Goal: Information Seeking & Learning: Find specific fact

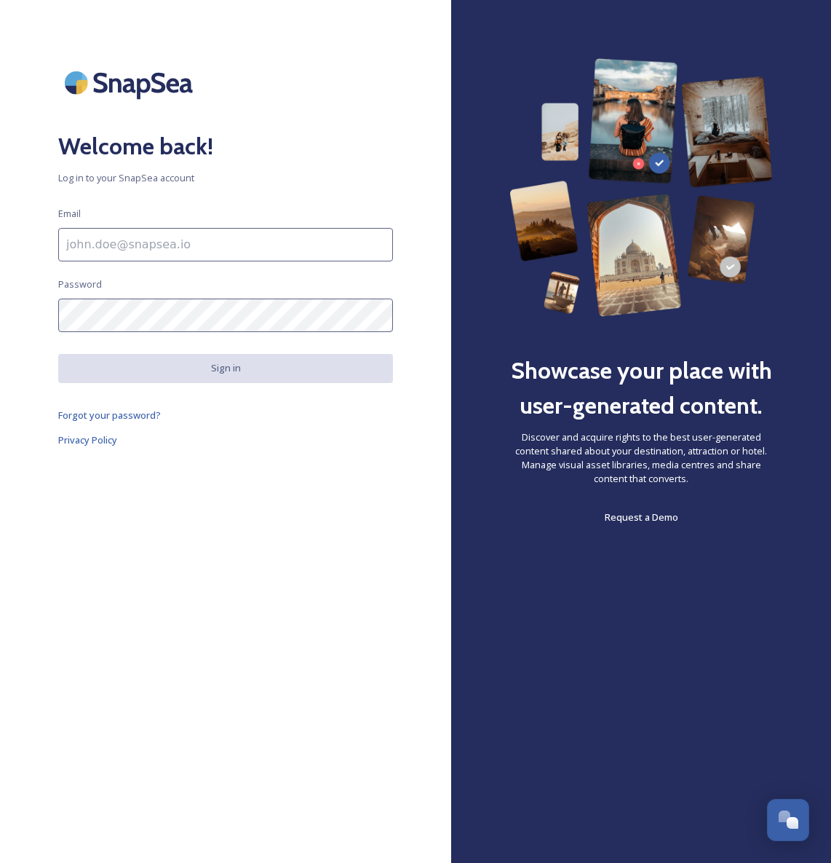
type input "[EMAIL_ADDRESS][DOMAIN_NAME]"
click at [227, 371] on button "Sign in" at bounding box center [225, 368] width 335 height 28
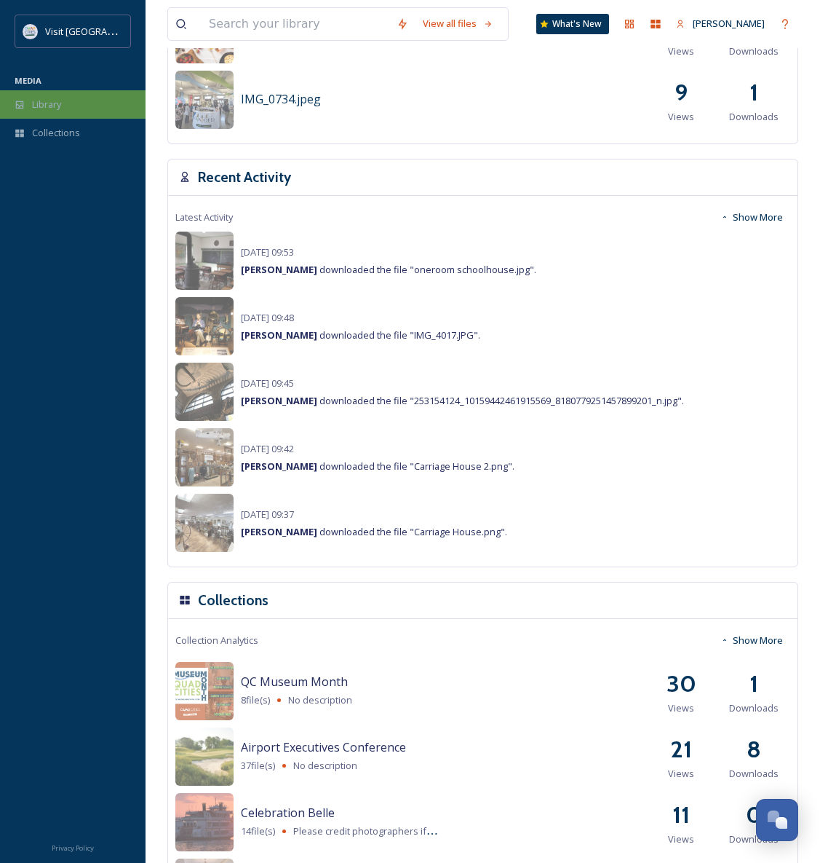
scroll to position [921, 0]
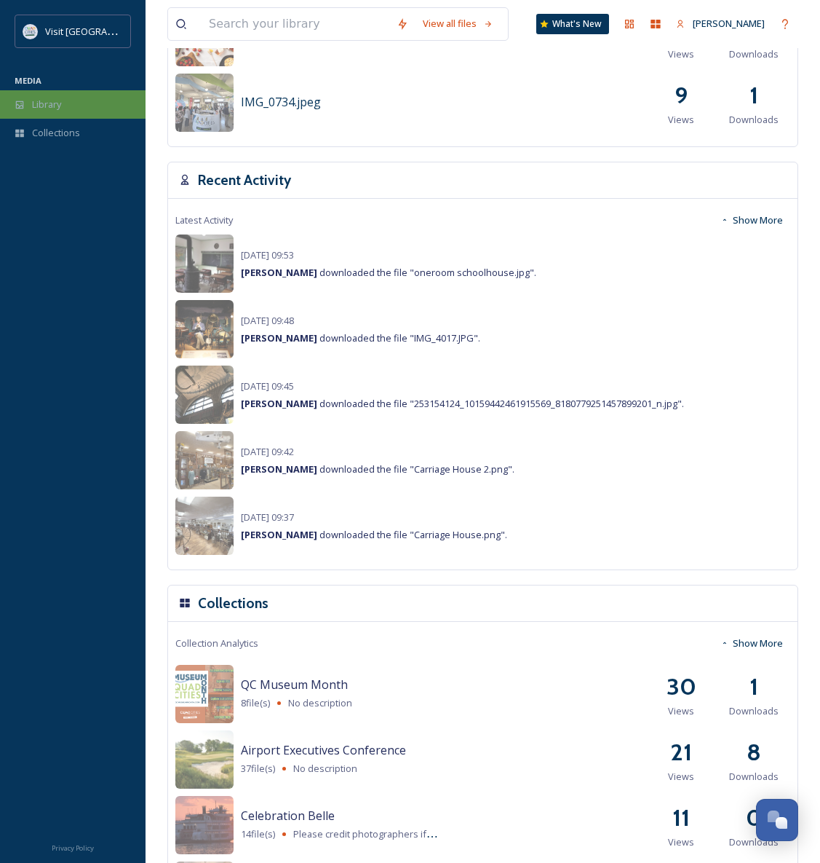
click at [55, 106] on span "Library" at bounding box center [46, 105] width 29 height 14
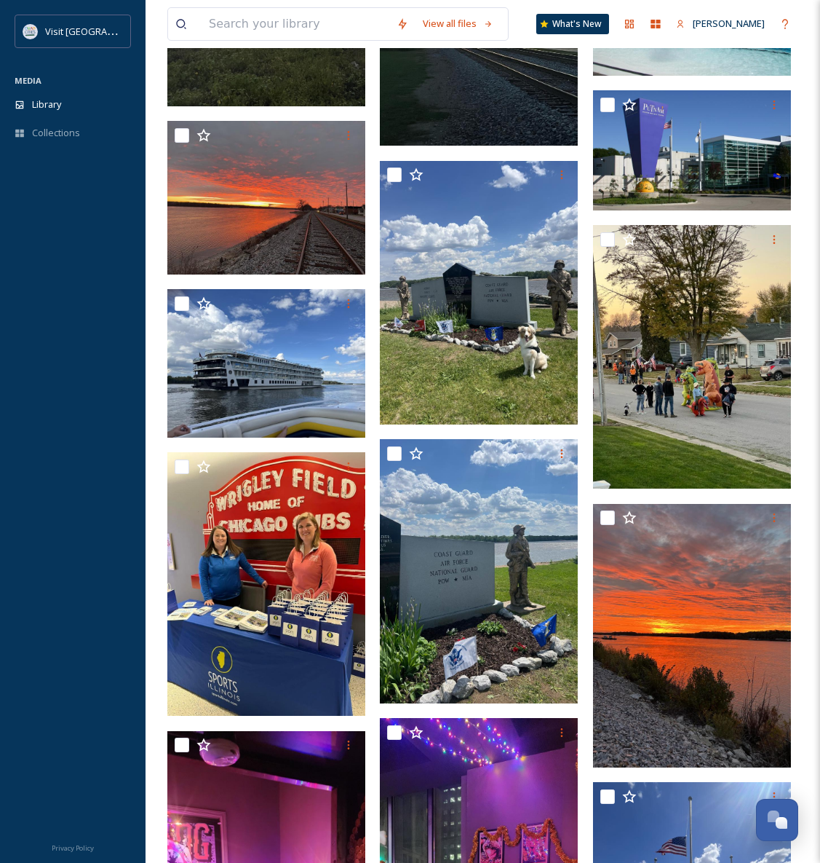
scroll to position [8539, 0]
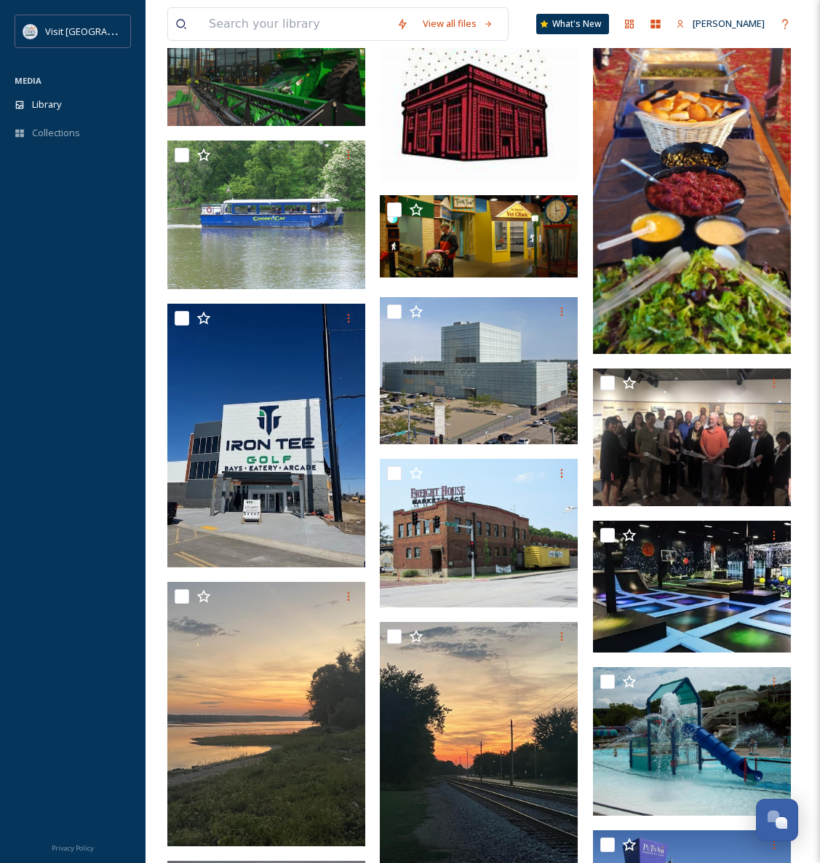
drag, startPoint x: 157, startPoint y: 669, endPoint x: 197, endPoint y: 241, distance: 430.0
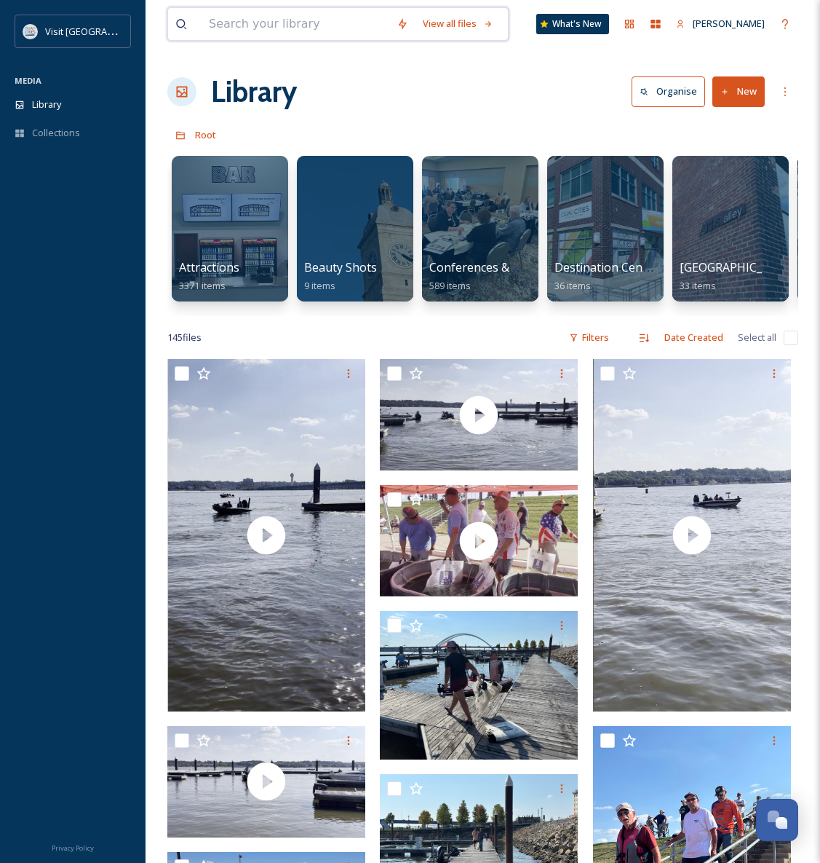
drag, startPoint x: 261, startPoint y: 24, endPoint x: 303, endPoint y: 26, distance: 41.6
click at [261, 24] on input at bounding box center [296, 24] width 188 height 32
type input "bmx"
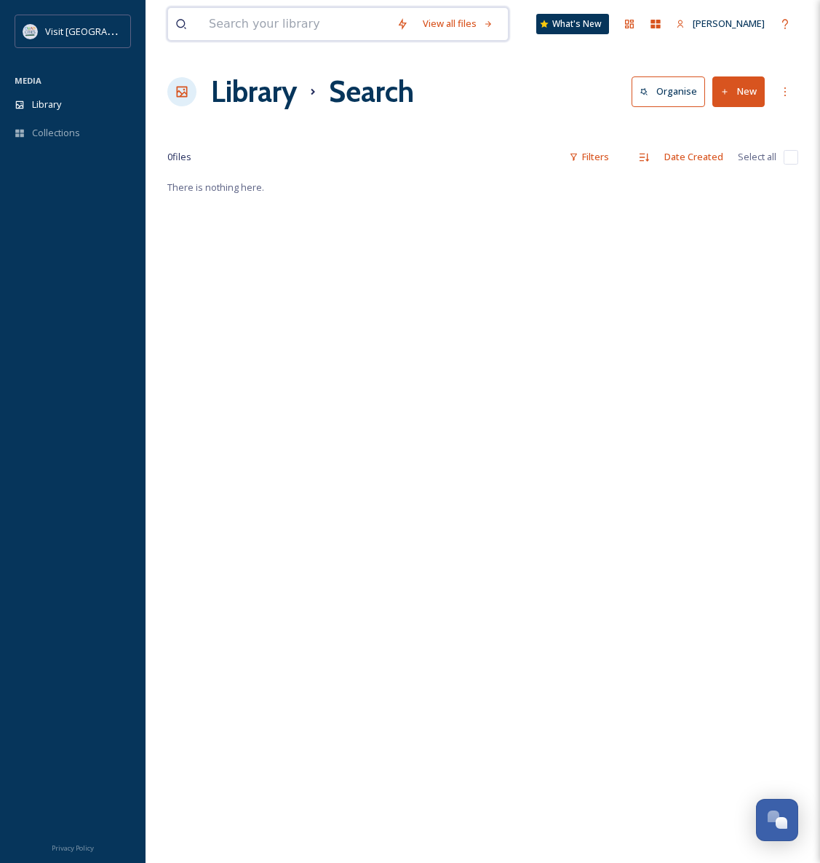
click at [299, 16] on input at bounding box center [296, 24] width 188 height 32
type input "bix"
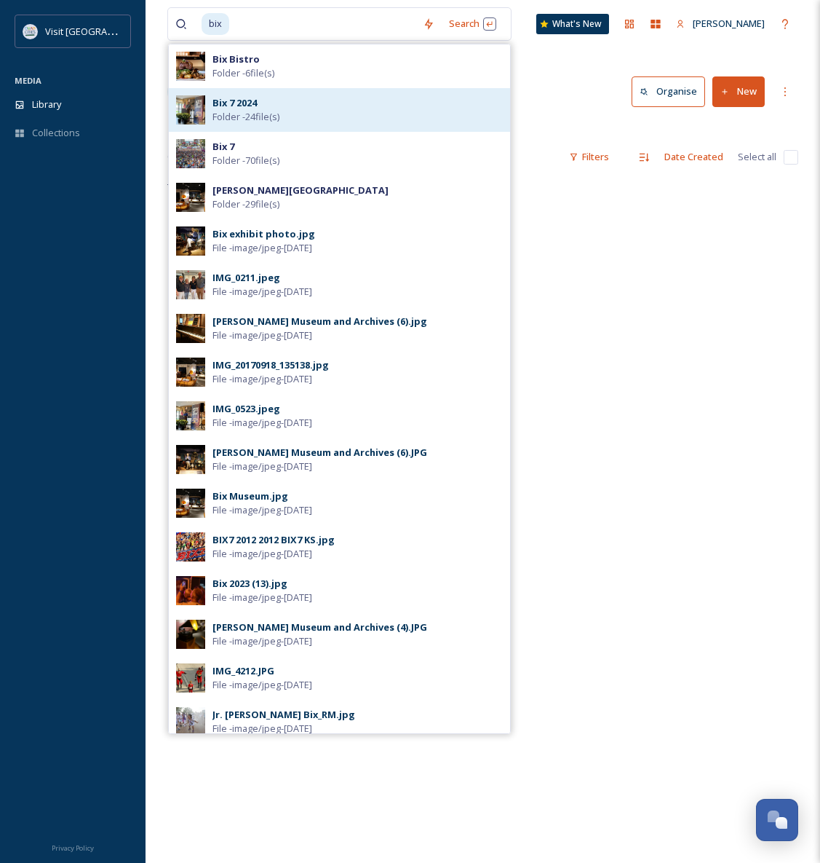
click at [328, 114] on div "Bix 7 2024 Folder - 24 file(s)" at bounding box center [358, 110] width 290 height 28
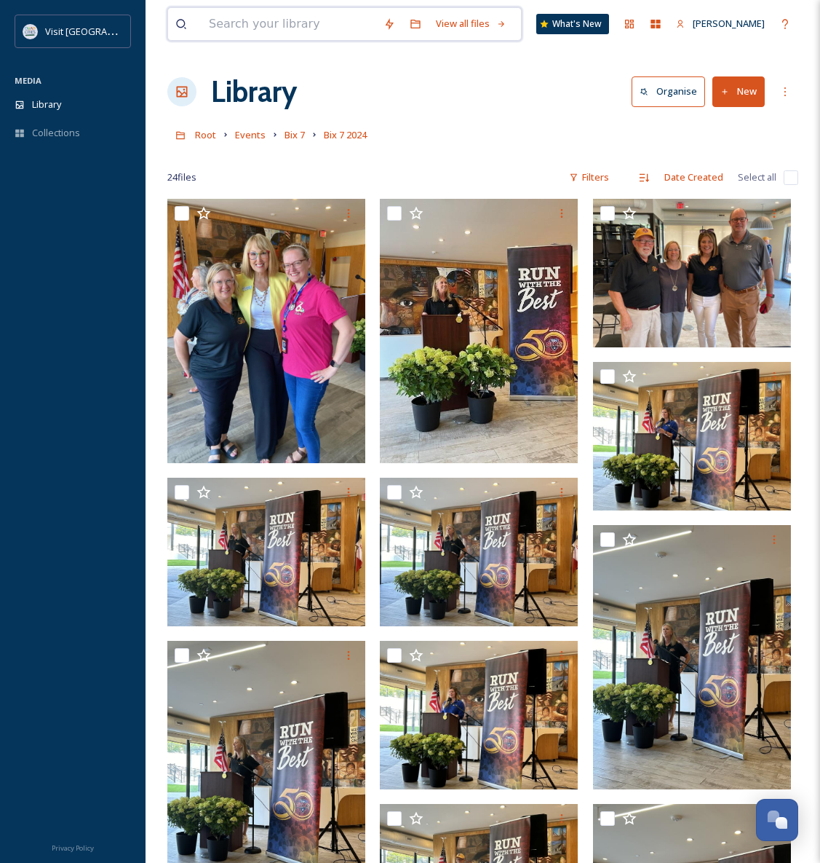
click at [287, 23] on input at bounding box center [289, 24] width 175 height 32
type input "run"
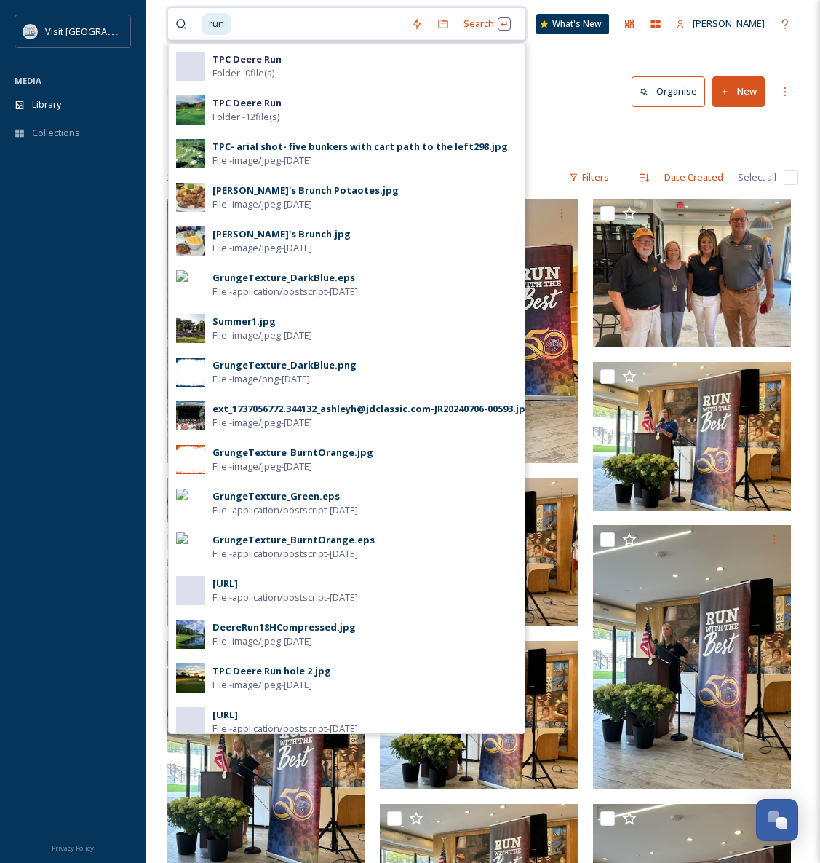
click at [287, 23] on input at bounding box center [318, 24] width 171 height 32
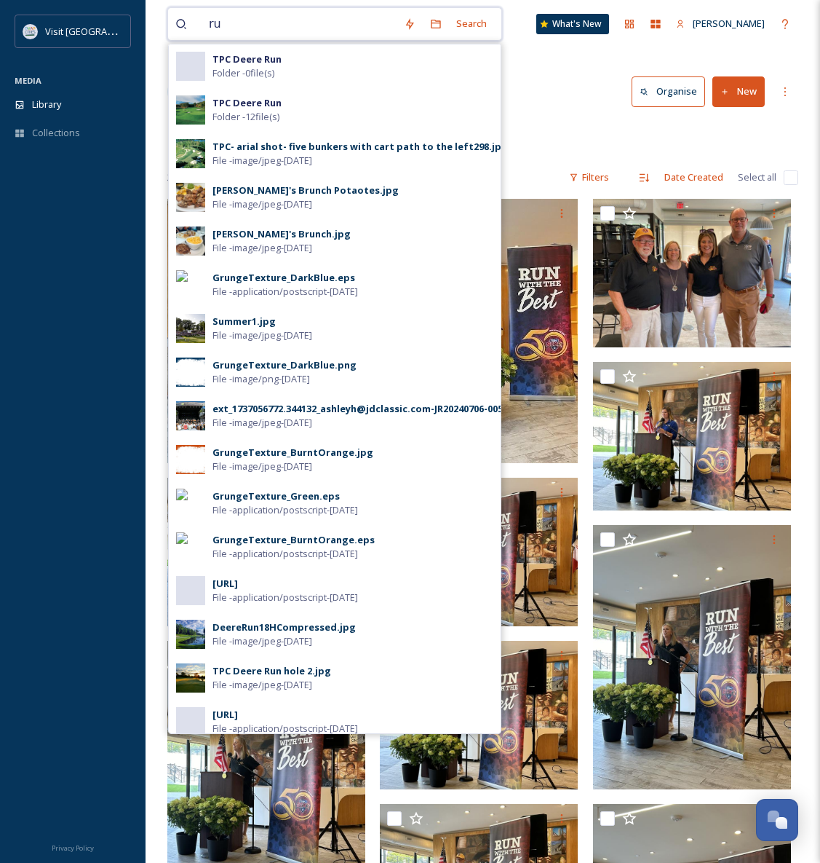
type input "r"
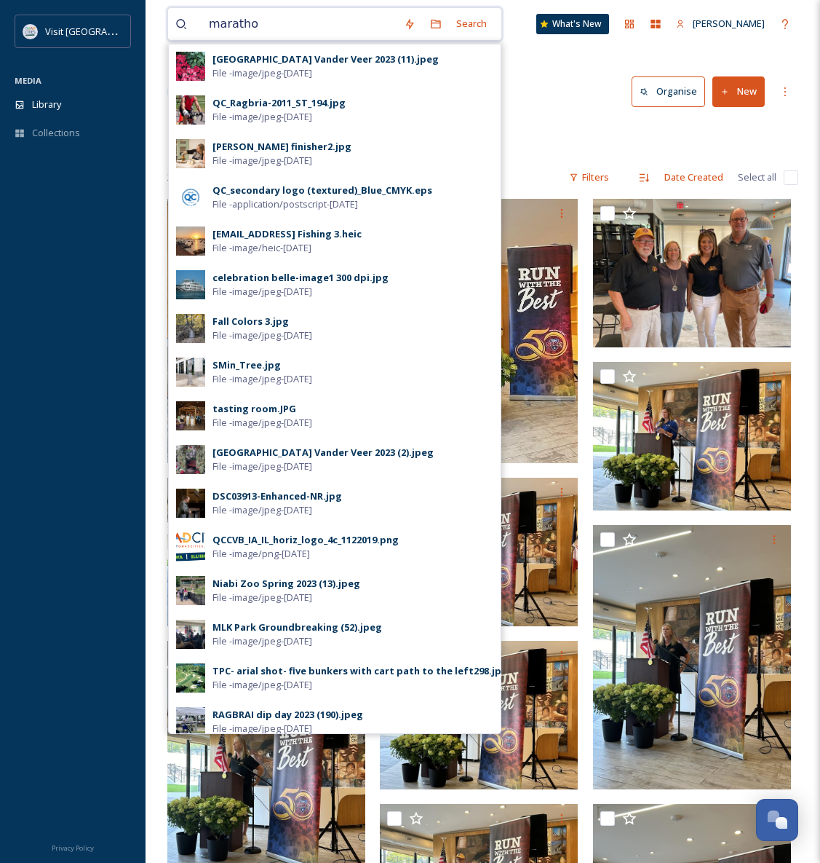
type input "marathon"
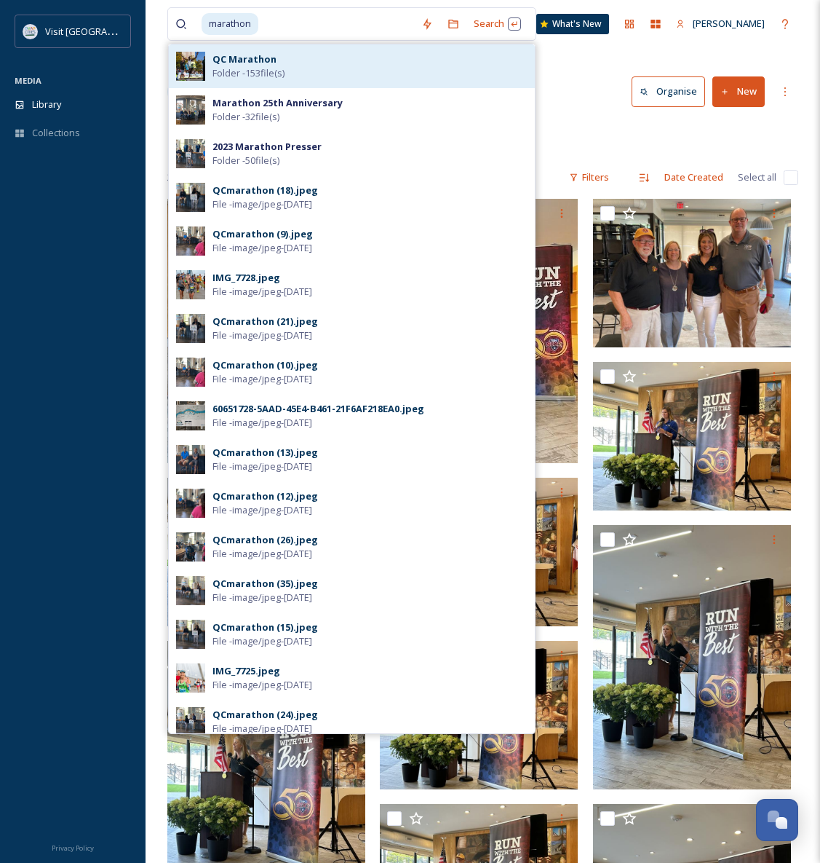
click at [317, 76] on div "QC Marathon Folder - 153 file(s)" at bounding box center [370, 66] width 315 height 28
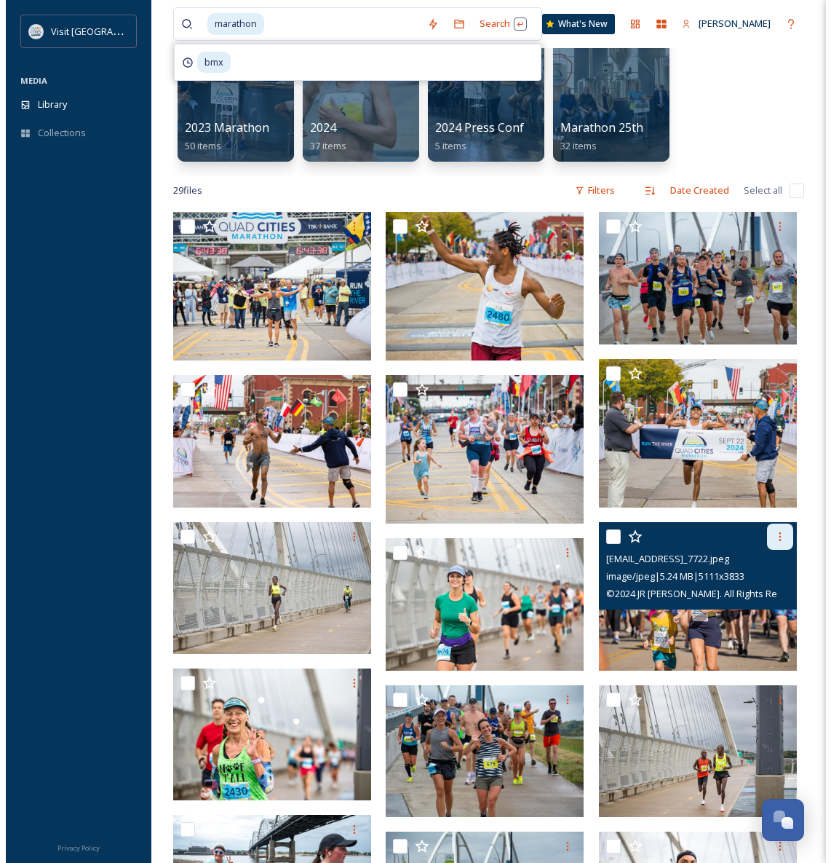
scroll to position [146, 0]
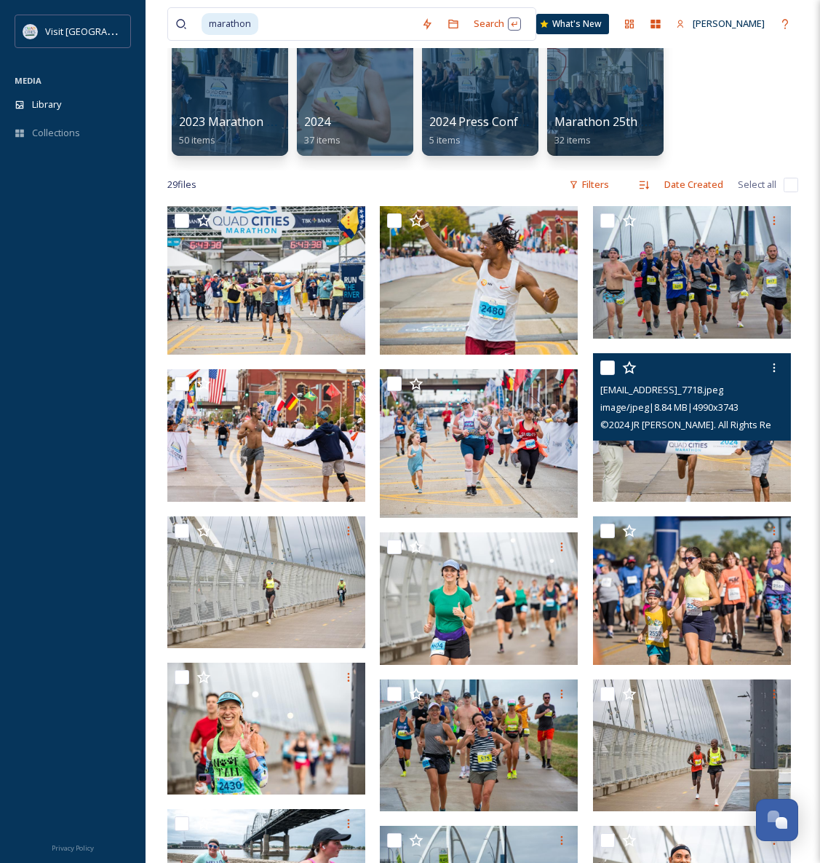
click at [673, 452] on img at bounding box center [692, 427] width 198 height 149
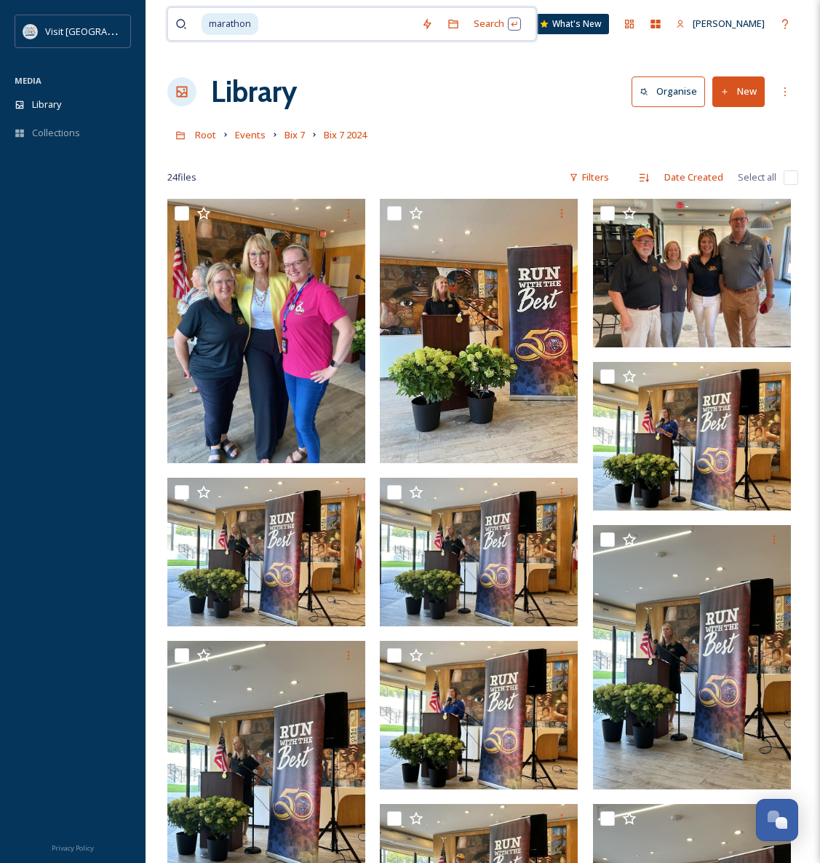
click at [288, 34] on input at bounding box center [337, 24] width 154 height 32
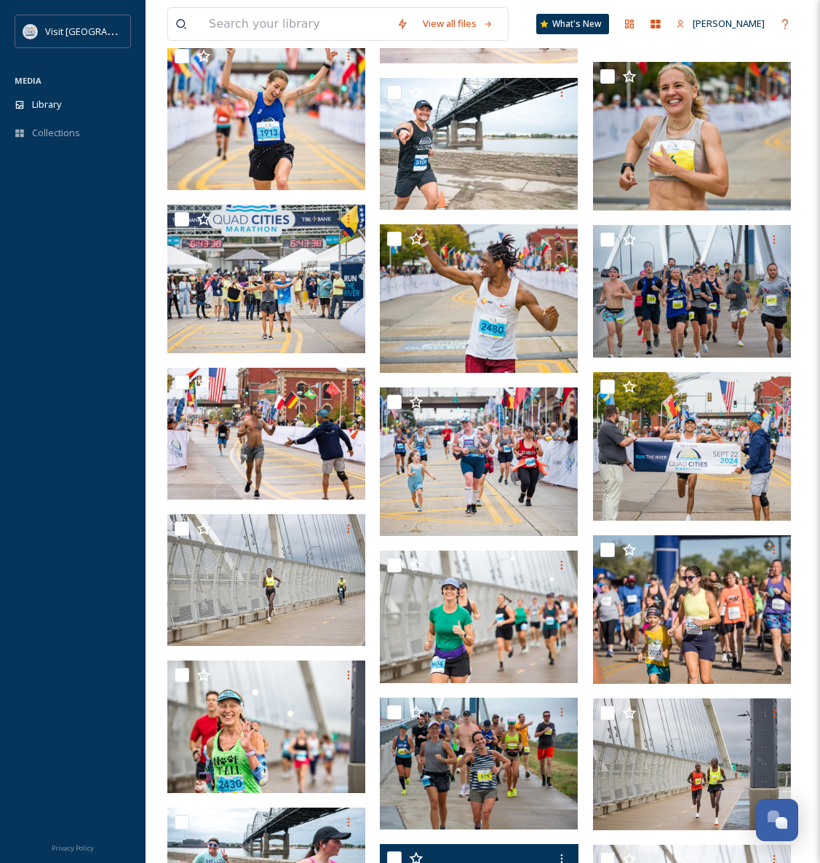
scroll to position [1456, 0]
